Goal: Task Accomplishment & Management: Manage account settings

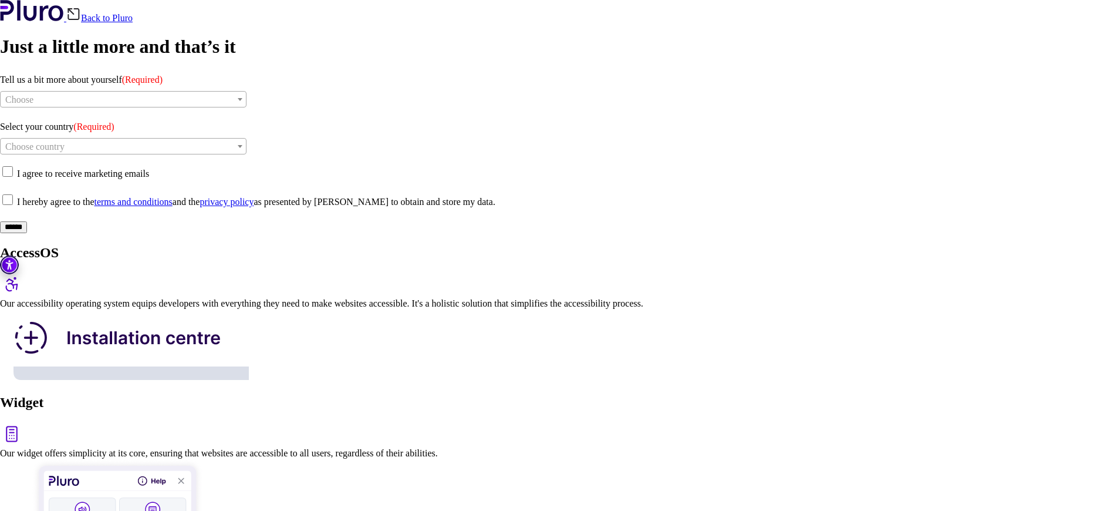
click at [133, 23] on link "Back to Pluro" at bounding box center [99, 18] width 66 height 10
click at [188, 108] on span "Choose" at bounding box center [123, 100] width 245 height 16
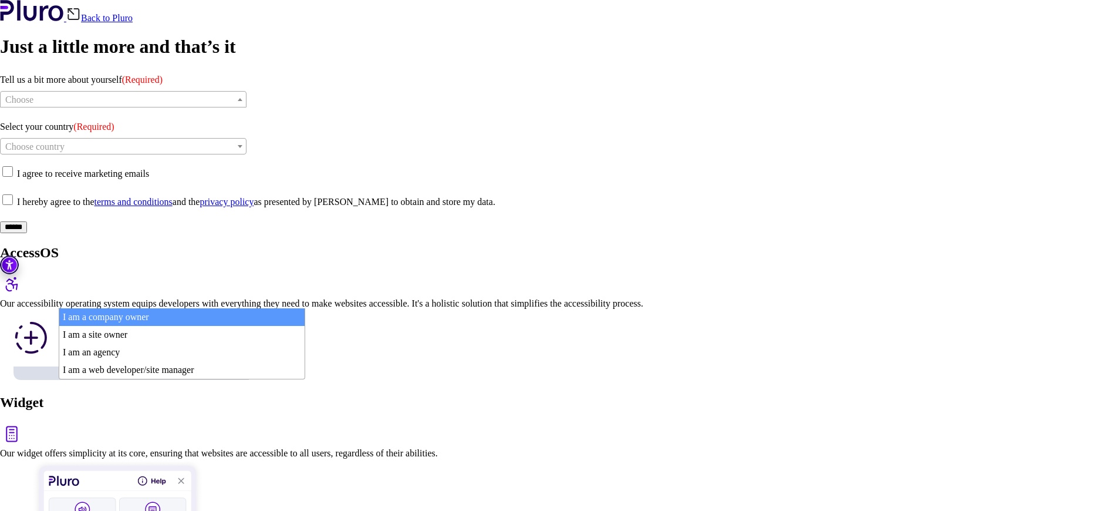
click at [188, 108] on span "Choose" at bounding box center [123, 100] width 245 height 16
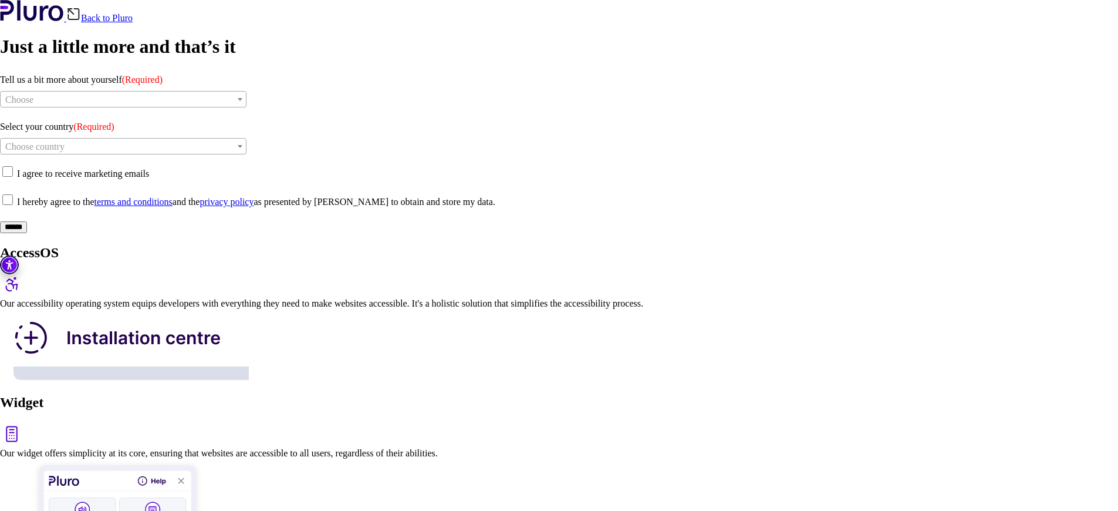
click at [643, 245] on div "AccessOS Our accessibility operating system equips developers with everything t…" at bounding box center [559, 314] width 1118 height 138
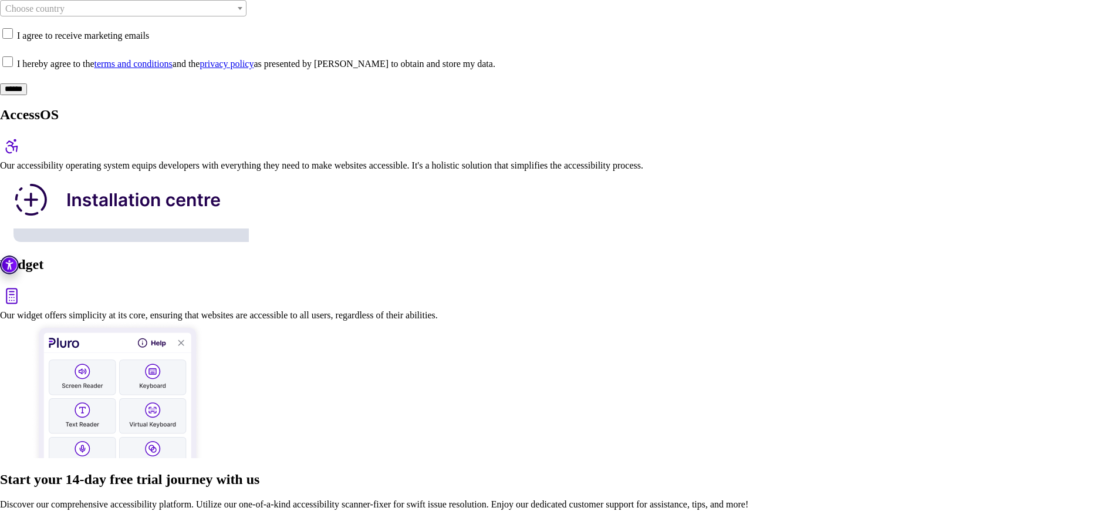
scroll to position [196, 0]
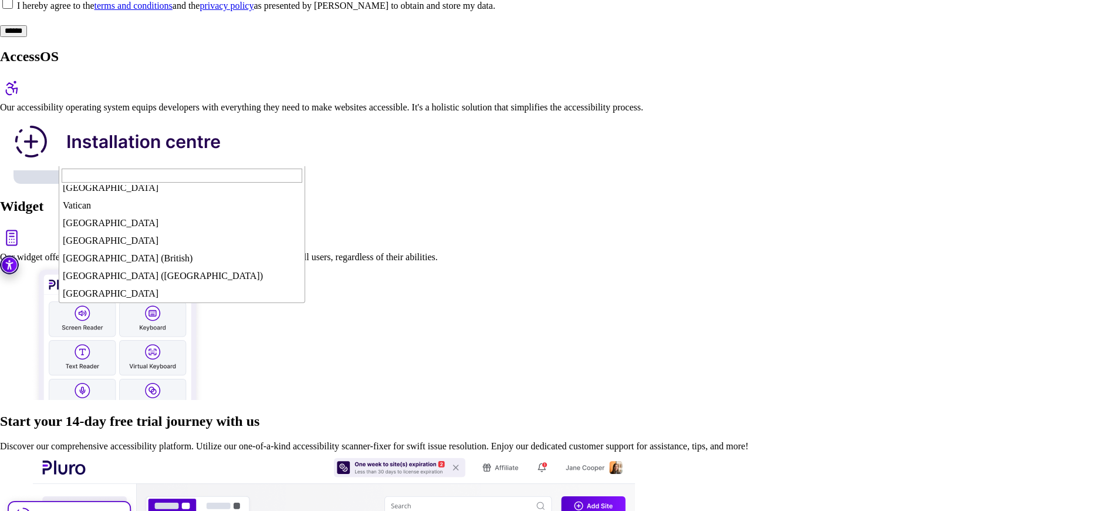
scroll to position [4225, 0]
select select "**"
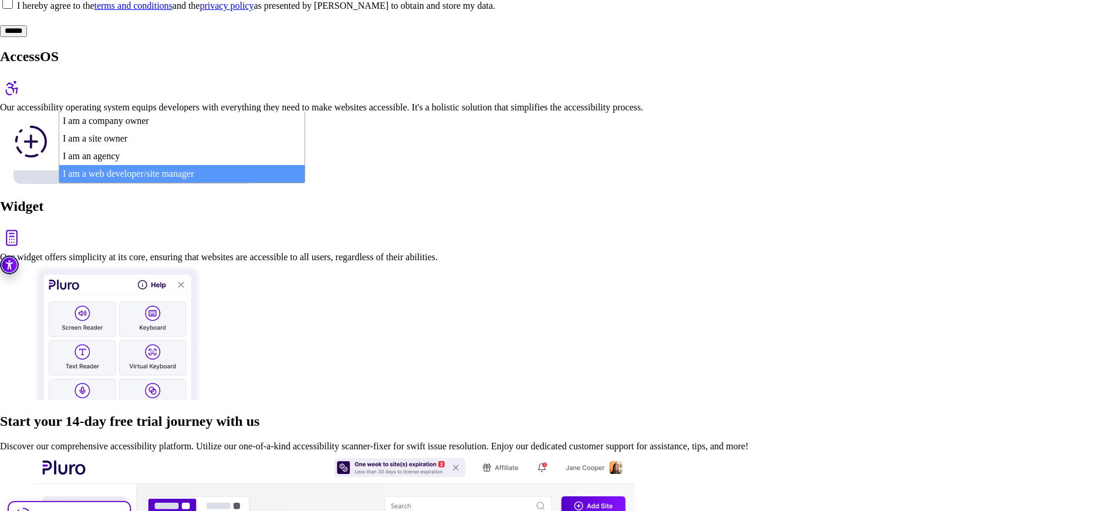
select select "*********"
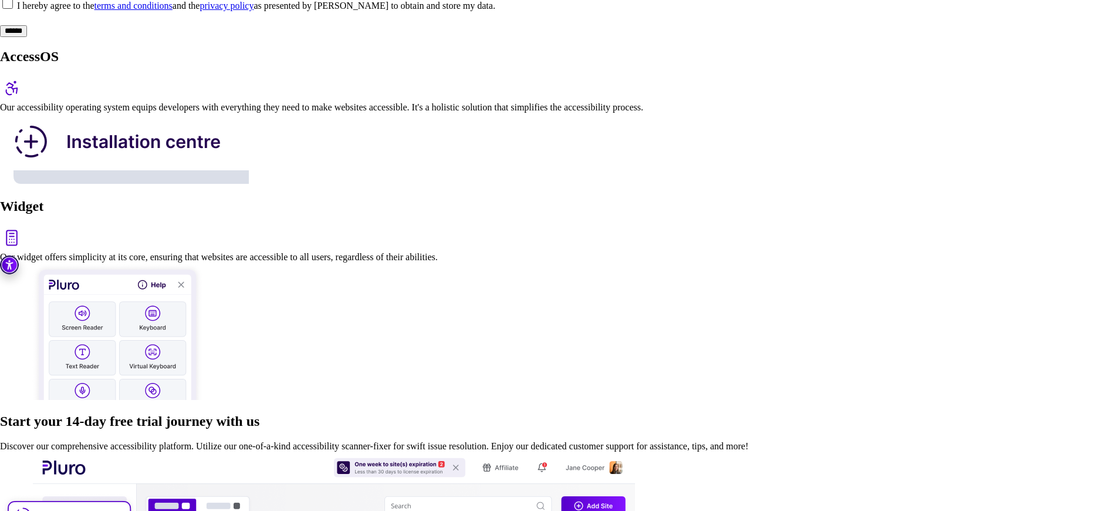
click at [27, 37] on input "******" at bounding box center [13, 31] width 27 height 12
click at [17, 11] on span at bounding box center [17, 6] width 0 height 10
click at [27, 37] on input "******" at bounding box center [13, 31] width 27 height 12
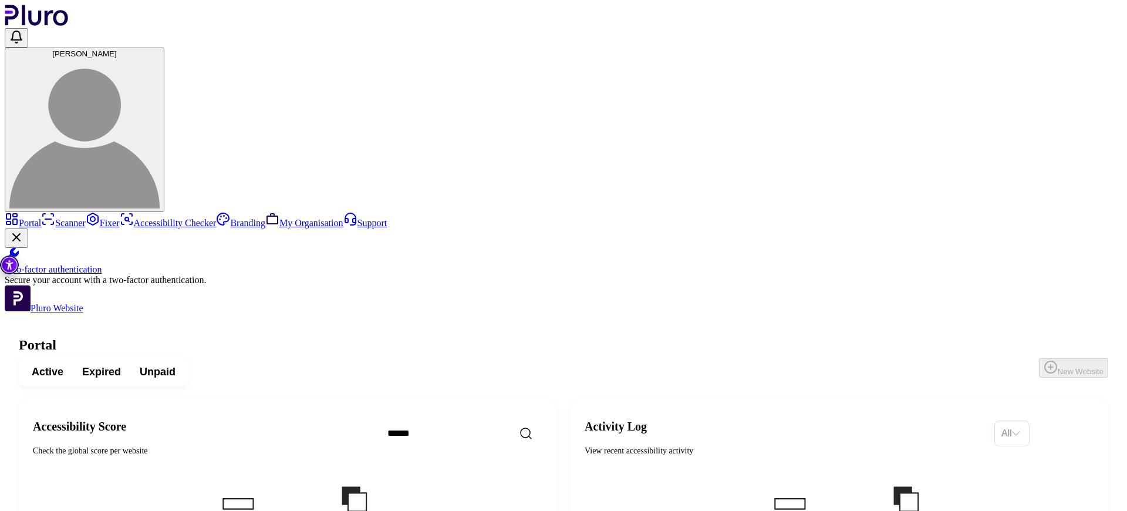
click at [121, 364] on span "Expired" at bounding box center [101, 371] width 39 height 14
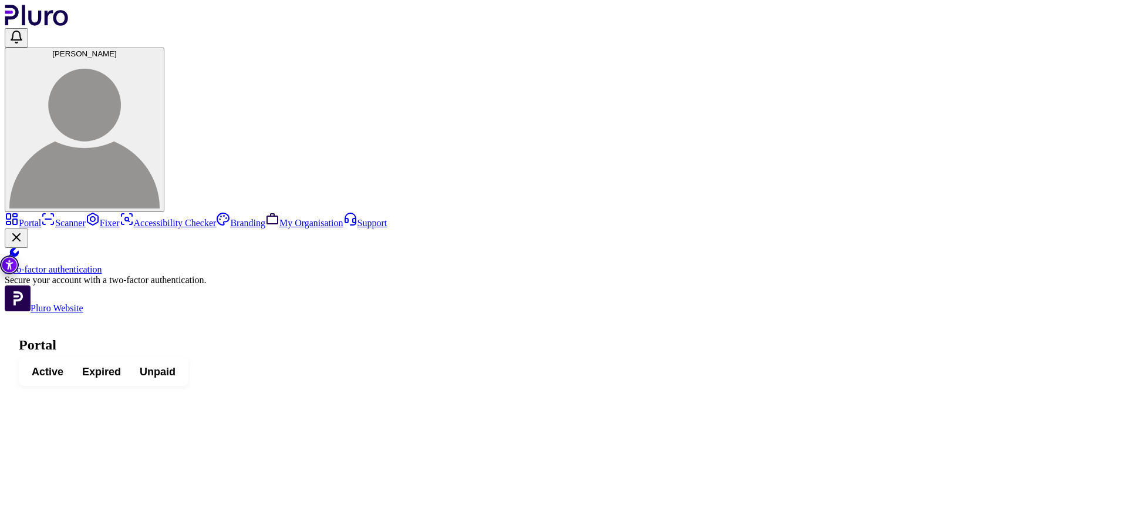
click at [175, 364] on span "Unpaid" at bounding box center [158, 371] width 36 height 14
click at [121, 364] on span "Expired" at bounding box center [101, 371] width 39 height 14
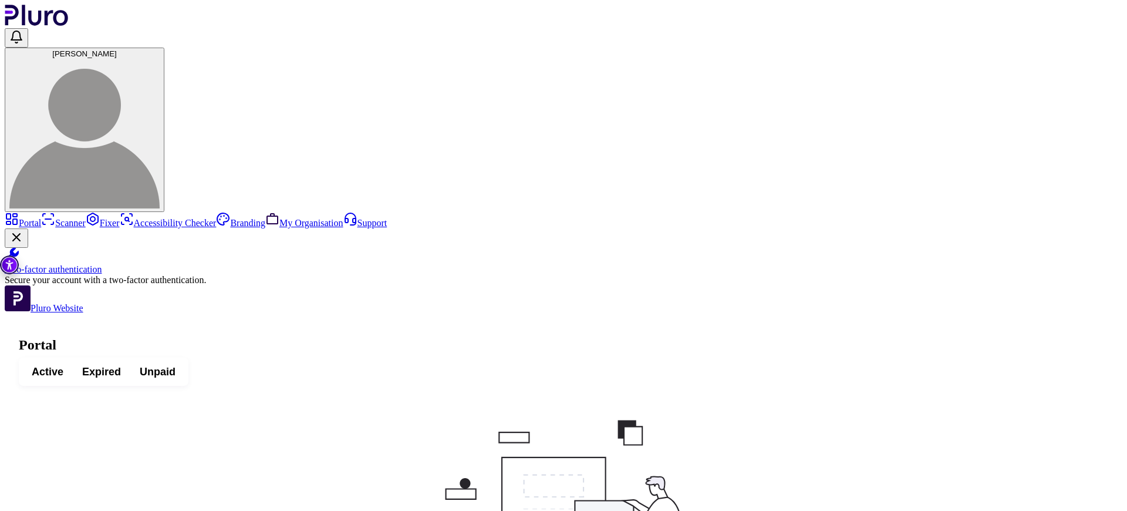
click at [63, 364] on span "Active" at bounding box center [48, 371] width 32 height 14
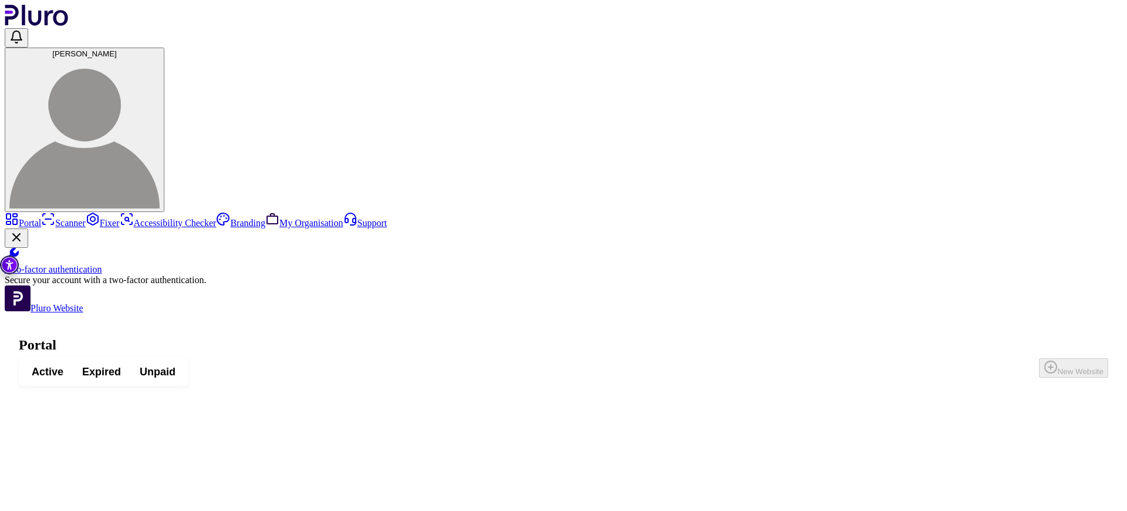
click at [86, 218] on link "Fixer" at bounding box center [103, 223] width 34 height 10
click at [120, 218] on link "Accessibility Checker" at bounding box center [168, 223] width 97 height 10
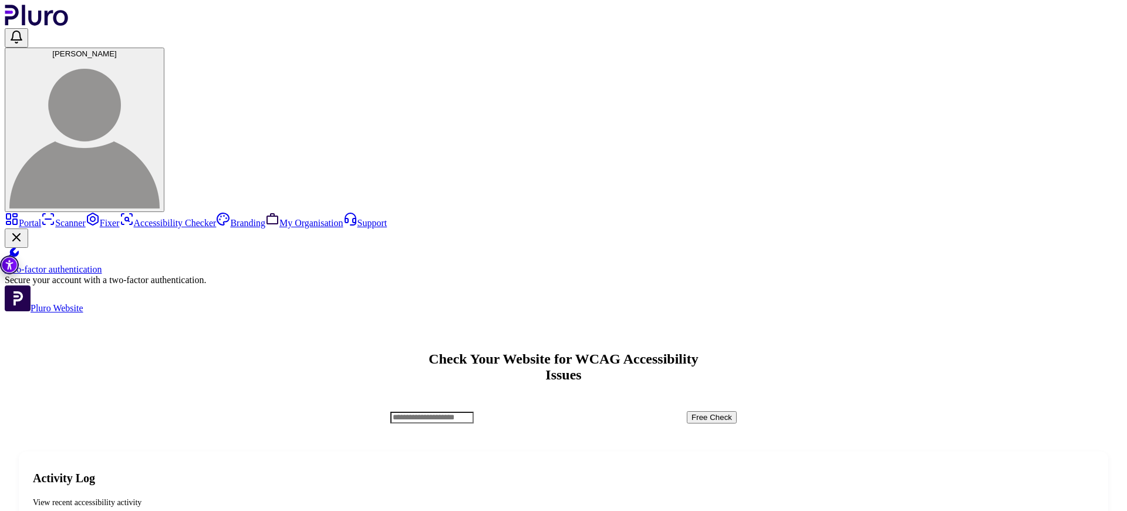
click at [63, 218] on link "Scanner" at bounding box center [63, 223] width 45 height 10
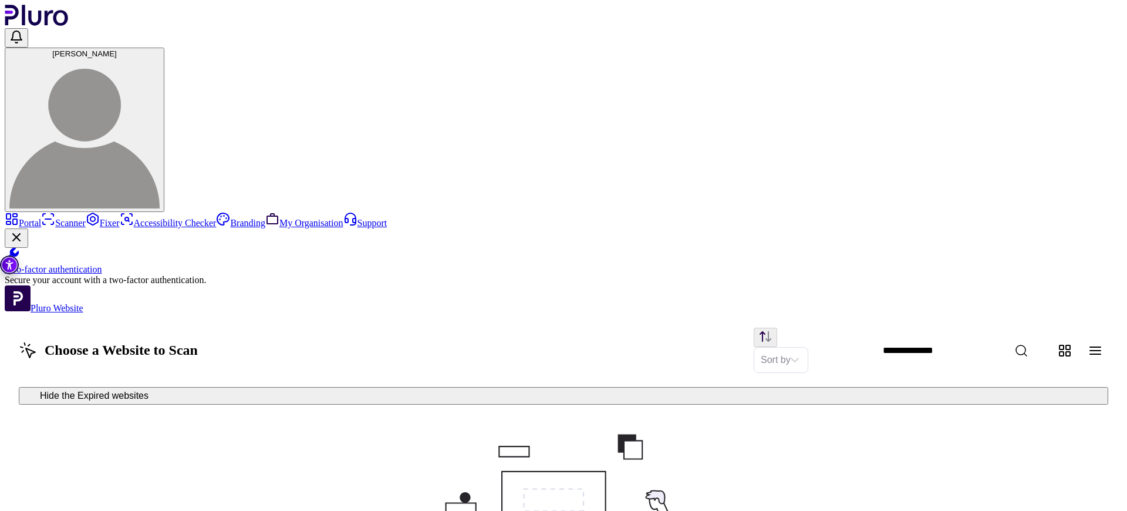
drag, startPoint x: 1094, startPoint y: 67, endPoint x: 1092, endPoint y: 76, distance: 9.6
click at [1093, 343] on icon "Change content view type to table" at bounding box center [1095, 350] width 14 height 14
drag, startPoint x: 1079, startPoint y: 78, endPoint x: 1070, endPoint y: 79, distance: 8.2
click at [1074, 337] on div at bounding box center [1080, 350] width 56 height 26
click at [1065, 345] on icon "Change content view type to grid" at bounding box center [1064, 350] width 11 height 11
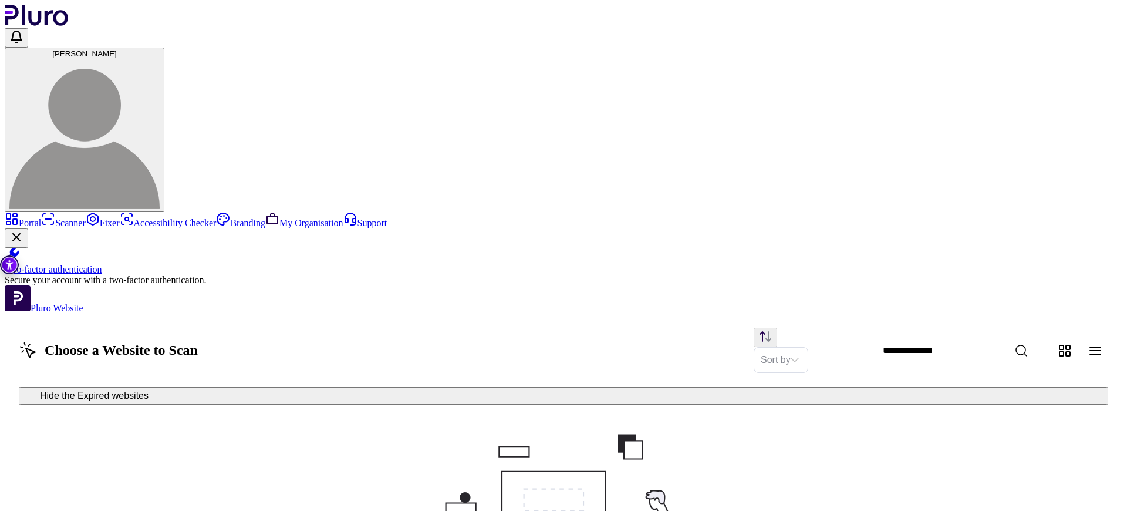
click at [160, 58] on img at bounding box center [84, 133] width 150 height 150
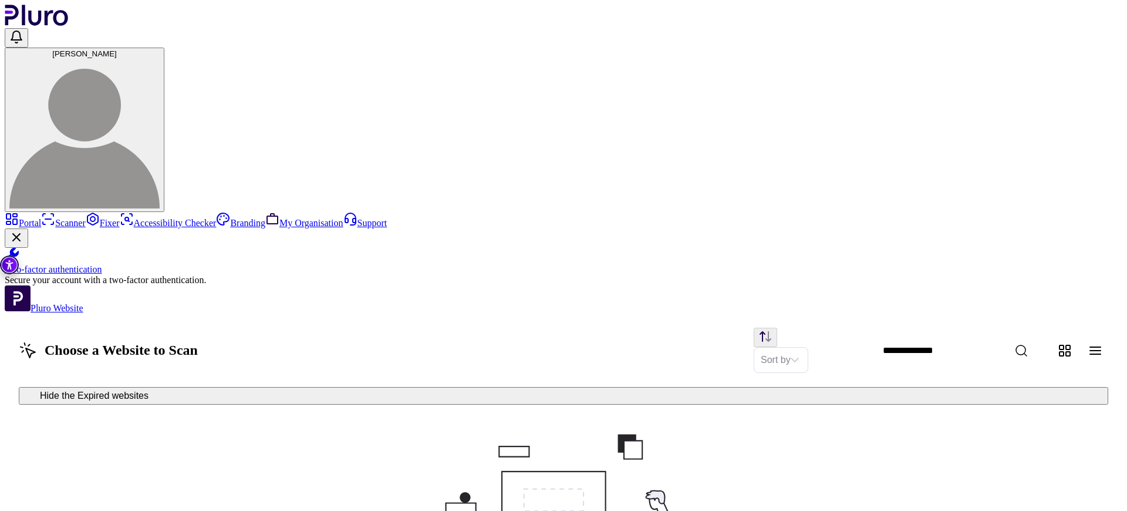
click at [265, 228] on link "My Organisation" at bounding box center [304, 223] width 78 height 10
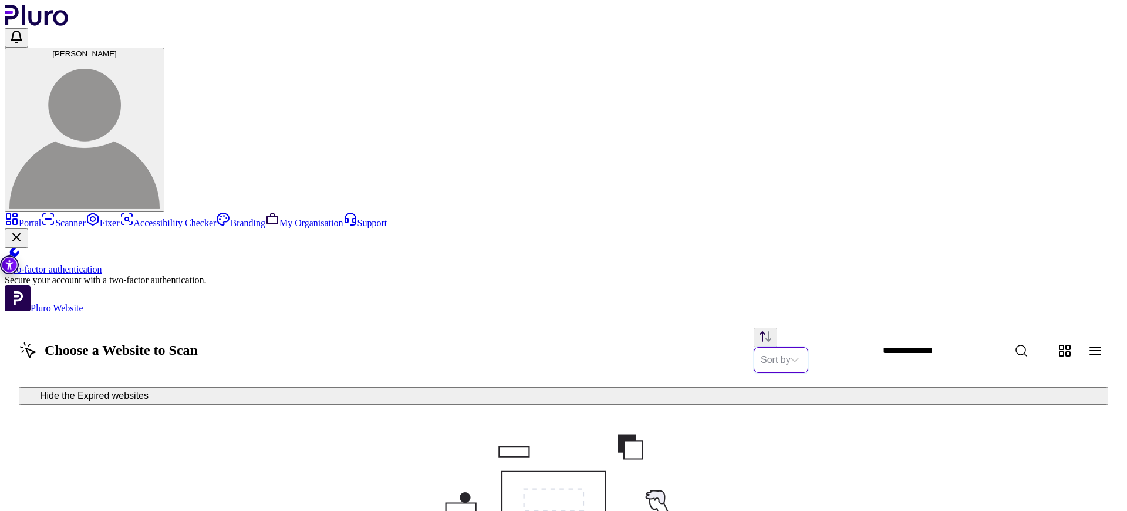
click at [343, 228] on link "Support" at bounding box center [365, 223] width 44 height 10
click at [216, 223] on link "Branding" at bounding box center [240, 223] width 49 height 10
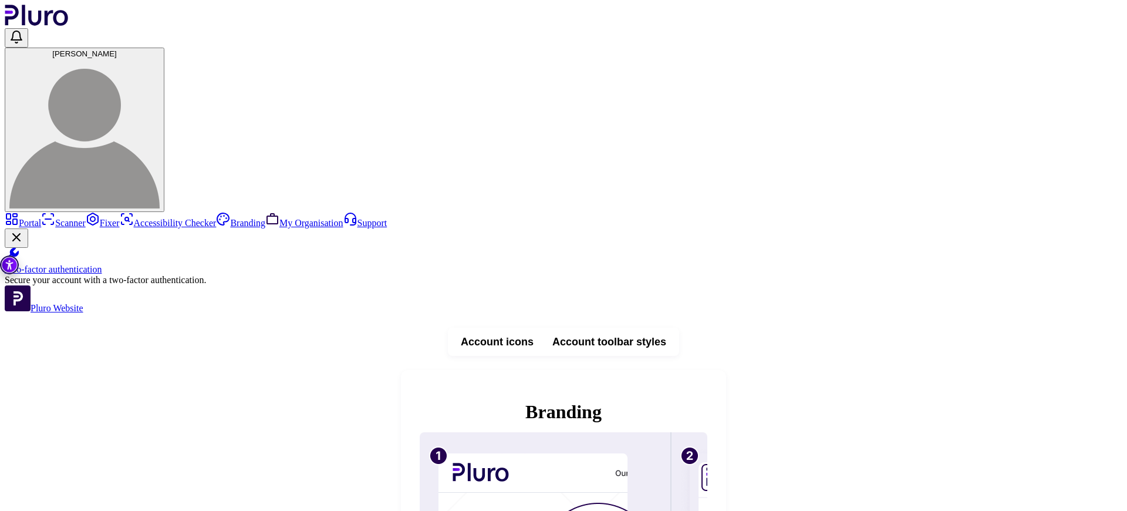
click at [666, 334] on span "Account toolbar styles" at bounding box center [609, 341] width 114 height 14
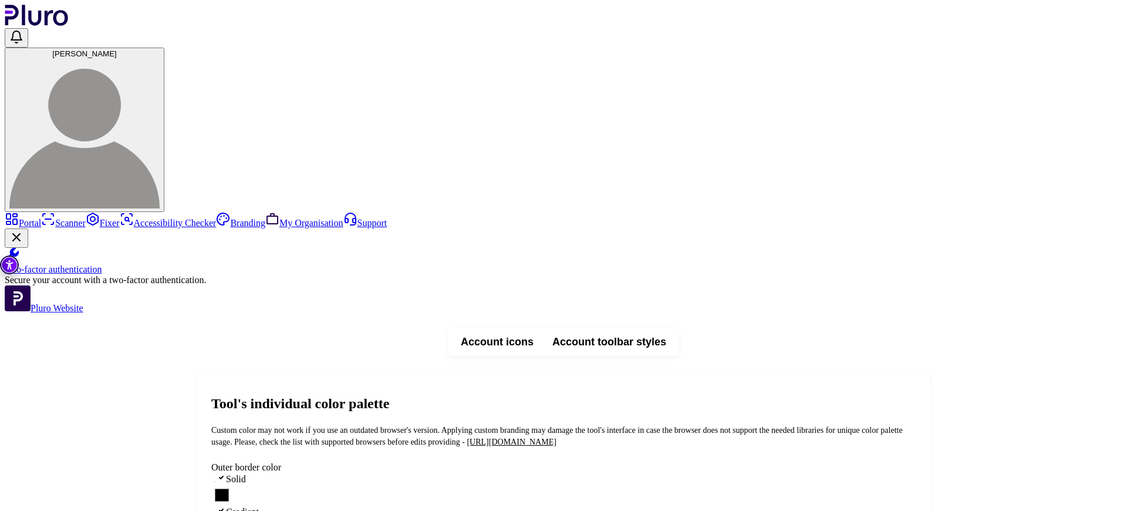
click at [543, 331] on button "Account icons" at bounding box center [497, 341] width 92 height 21
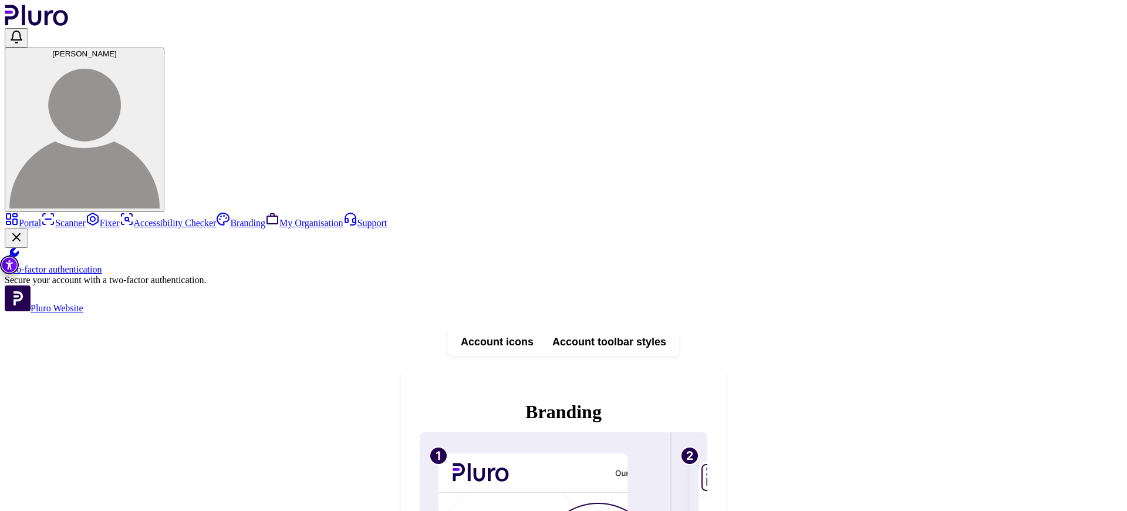
click at [86, 218] on link "Fixer" at bounding box center [103, 223] width 34 height 10
